Goal: Task Accomplishment & Management: Manage account settings

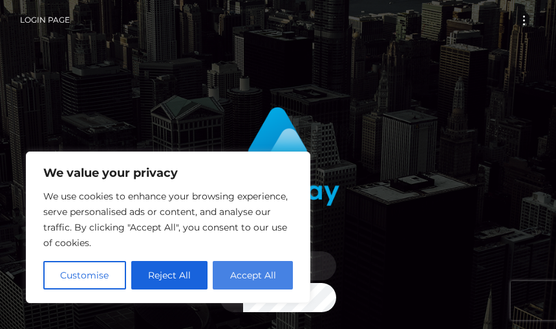
click at [235, 270] on button "Accept All" at bounding box center [253, 275] width 80 height 28
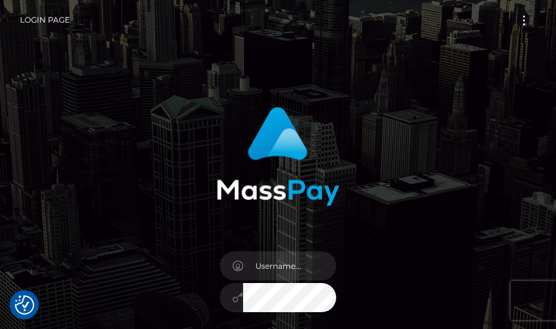
checkbox input "true"
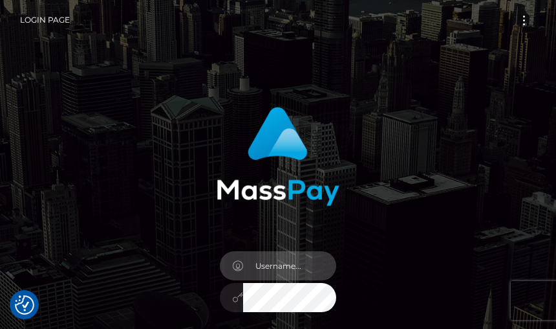
click at [283, 264] on input "text" at bounding box center [289, 265] width 93 height 29
type input "[PERSON_NAME][EMAIL_ADDRESS][DOMAIN_NAME]"
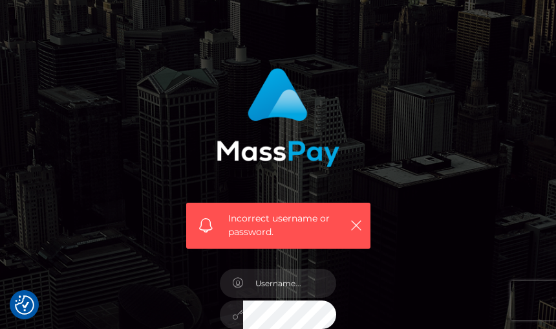
scroll to position [193, 0]
